Goal: Check status

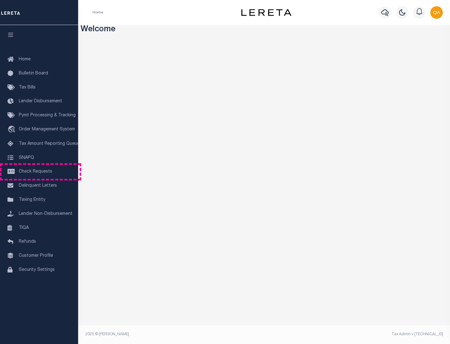
click at [39, 172] on span "Check Requests" at bounding box center [35, 171] width 33 height 4
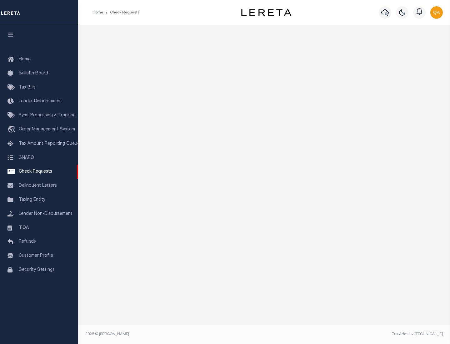
select select "50"
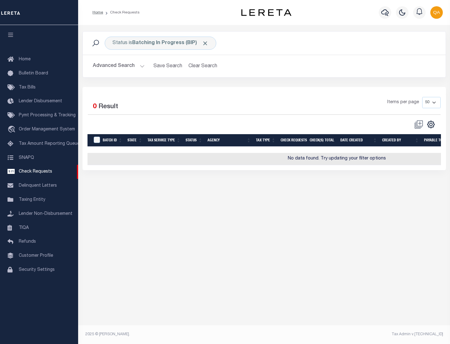
click at [205, 43] on span "Click to Remove" at bounding box center [205, 43] width 7 height 7
